Goal: Information Seeking & Learning: Learn about a topic

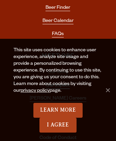
click at [58, 83] on link "Our Impact" at bounding box center [58, 86] width 24 height 6
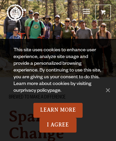
click at [28, 91] on link "privacy policy" at bounding box center [35, 91] width 29 height 5
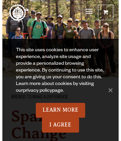
scroll to position [3925, 0]
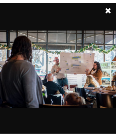
scroll to position [4236, 0]
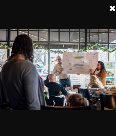
click at [113, 8] on link at bounding box center [113, 8] width 17 height 17
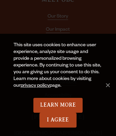
scroll to position [3932, 2]
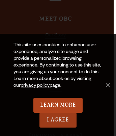
click at [58, 120] on link "I Agree" at bounding box center [58, 120] width 37 height 15
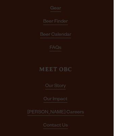
scroll to position [4, 2]
